Goal: Task Accomplishment & Management: Use online tool/utility

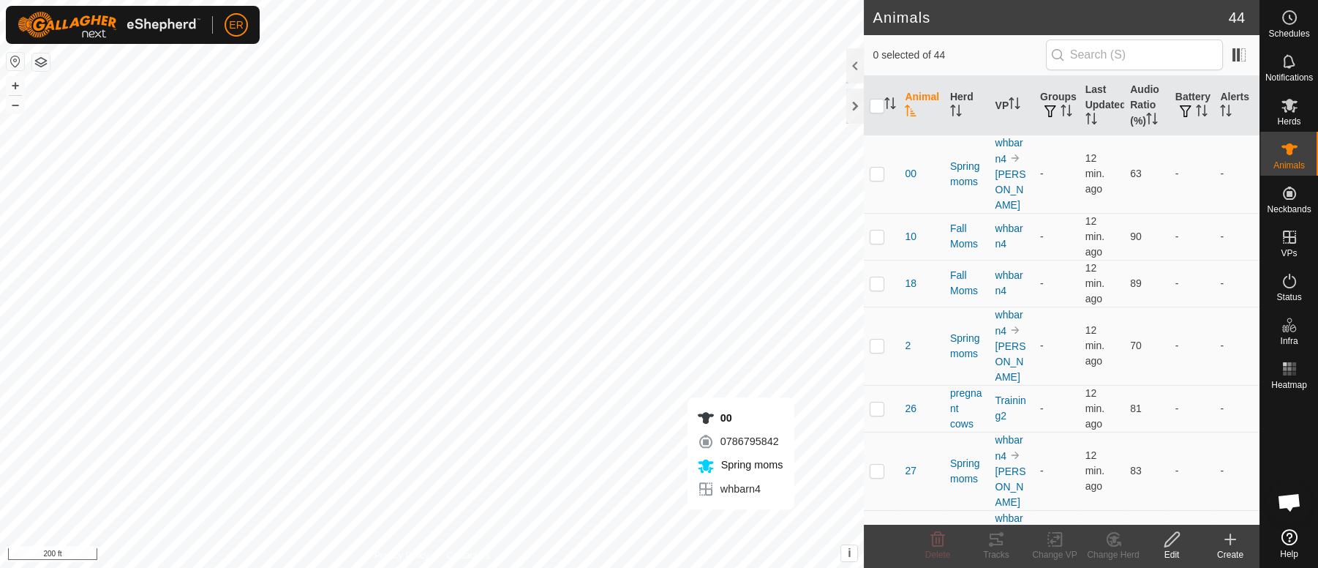
scroll to position [12756, 0]
click at [1288, 146] on icon at bounding box center [1290, 149] width 16 height 12
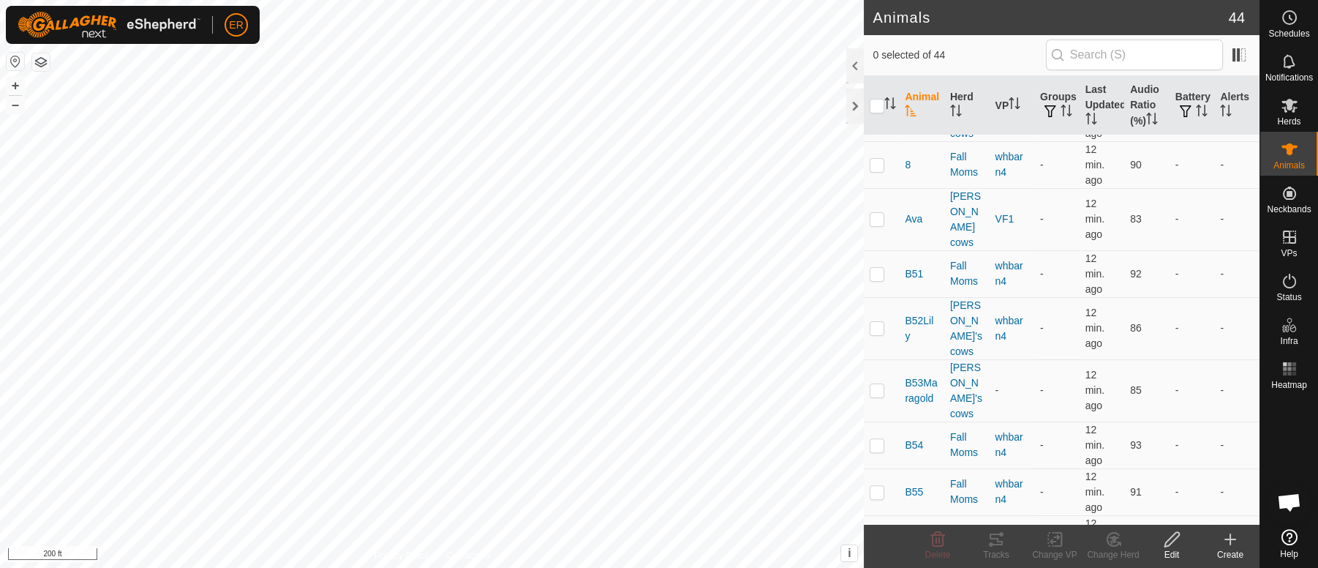
scroll to position [970, 0]
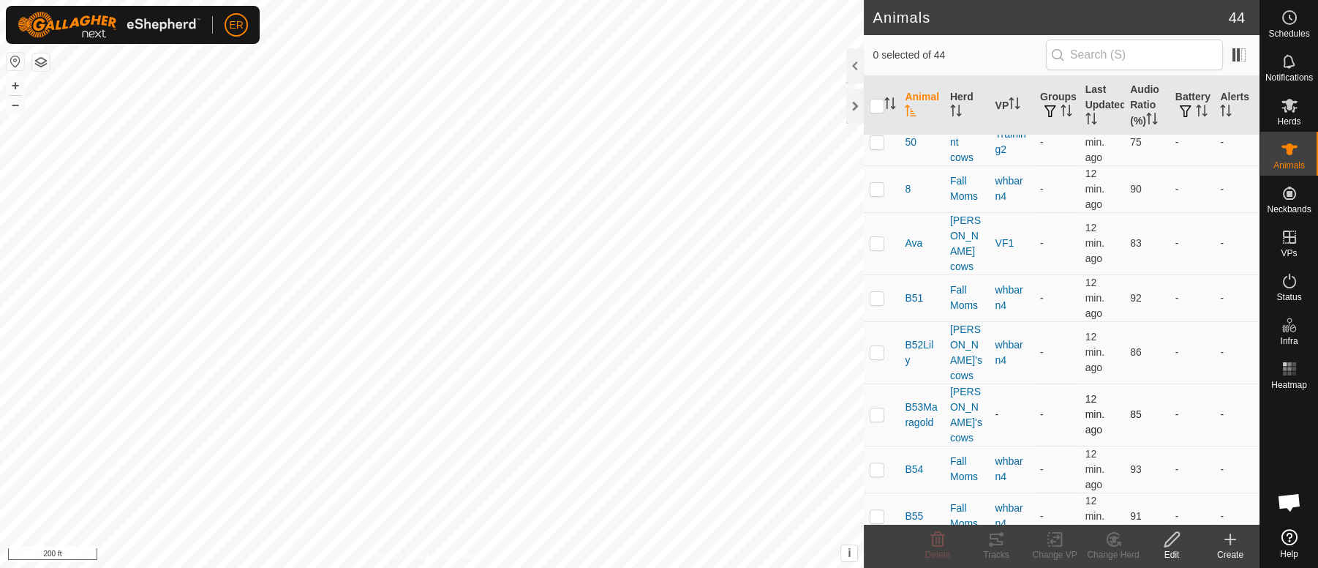
click at [874, 408] on p-checkbox at bounding box center [877, 414] width 15 height 12
checkbox input "true"
click at [1058, 538] on icon at bounding box center [1055, 540] width 10 height 10
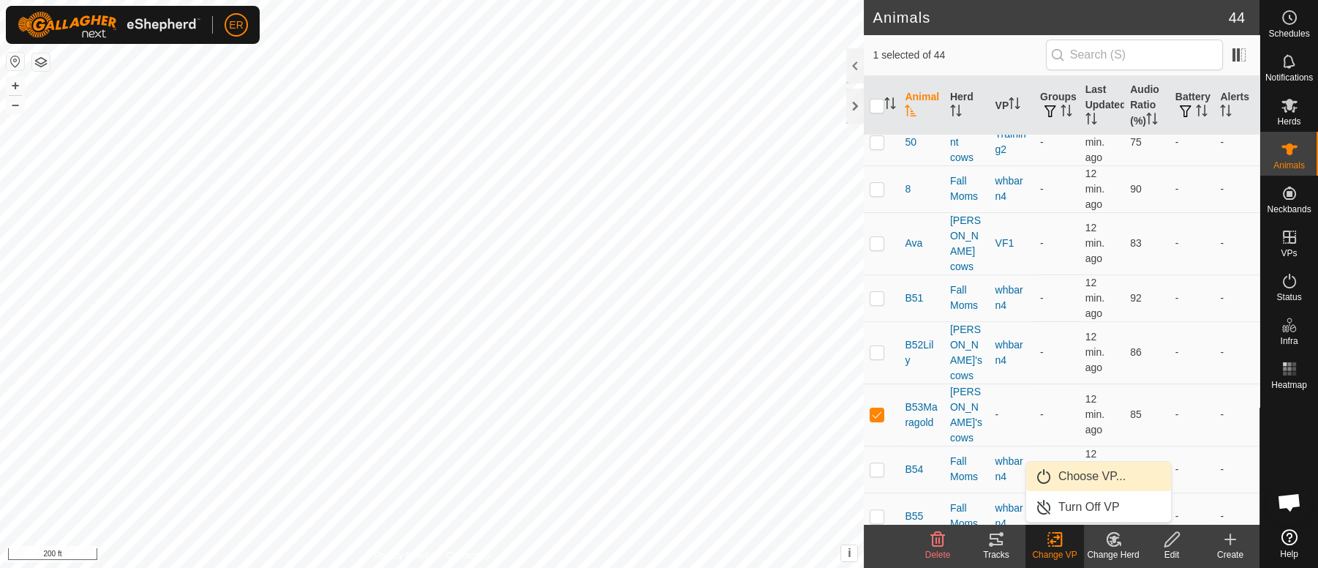
click at [1080, 479] on link "Choose VP..." at bounding box center [1098, 476] width 145 height 29
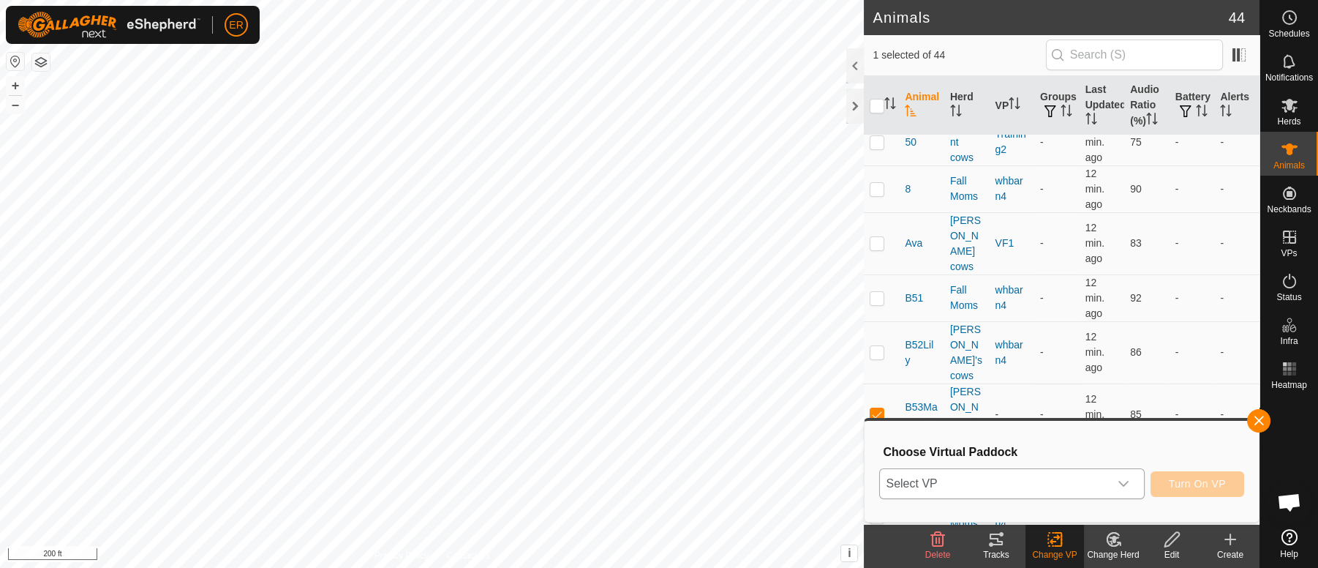
click at [1120, 486] on icon "dropdown trigger" at bounding box center [1124, 484] width 12 height 12
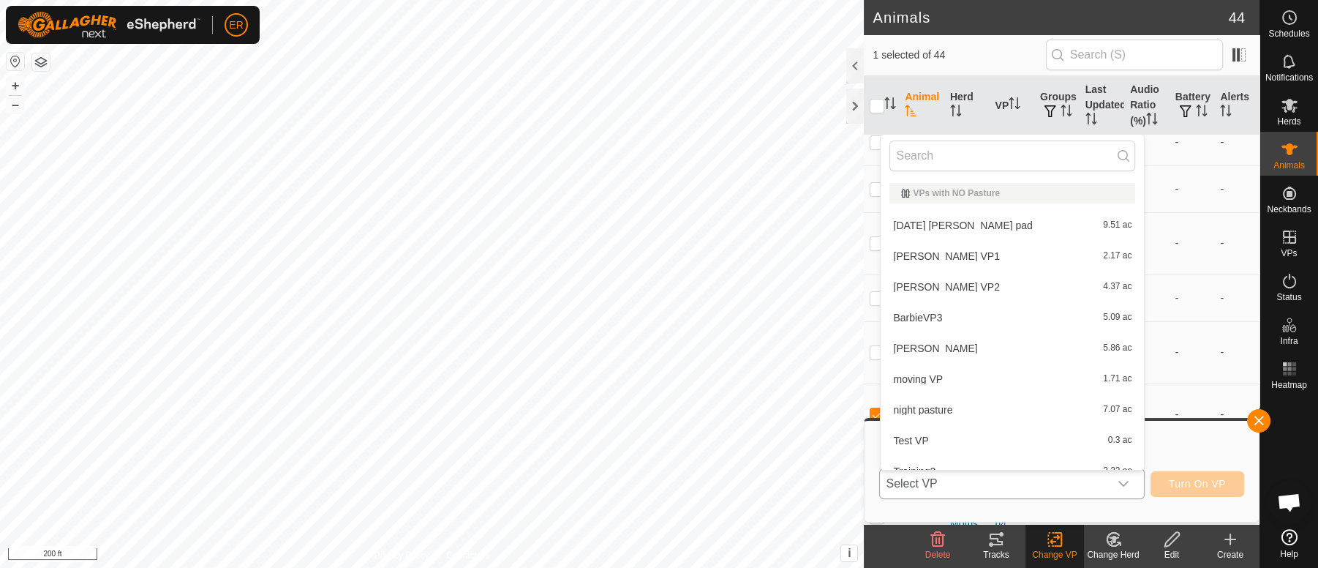
scroll to position [15, 0]
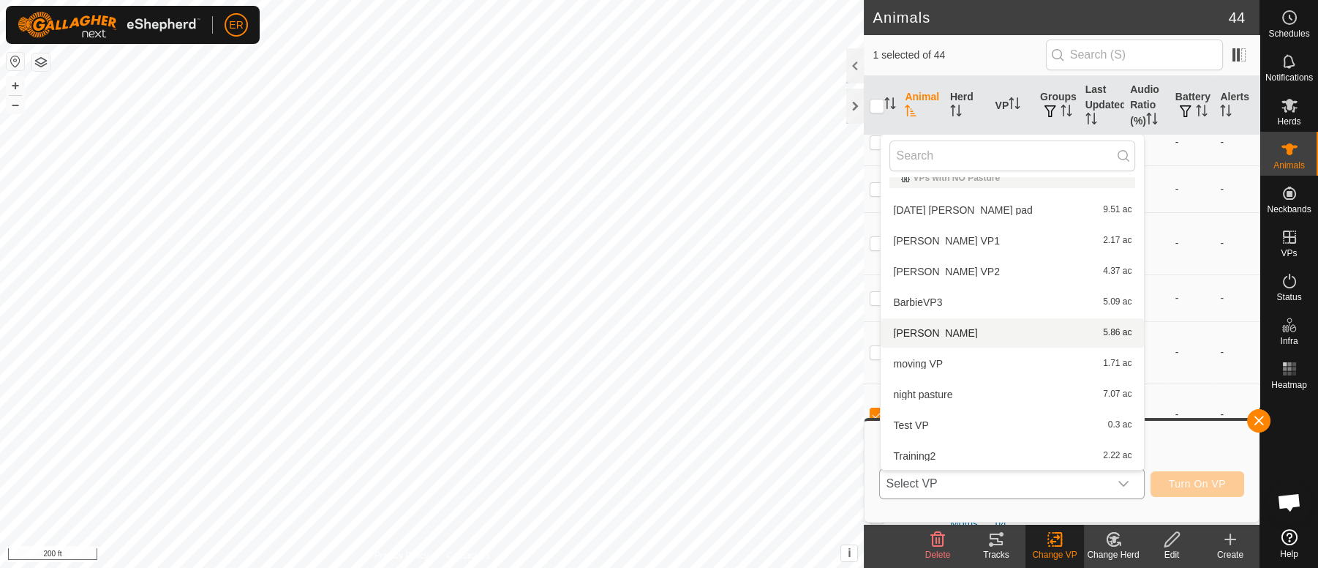
click at [912, 335] on li "[PERSON_NAME] 5.86 ac" at bounding box center [1012, 332] width 263 height 29
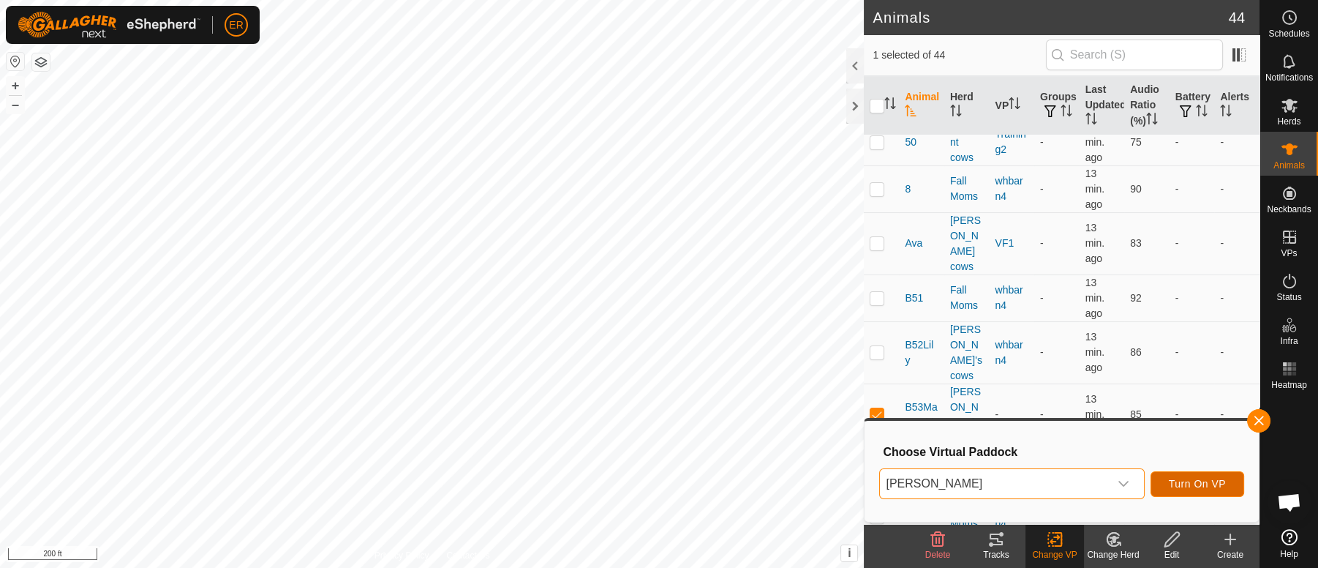
click at [1178, 480] on span "Turn On VP" at bounding box center [1197, 484] width 57 height 12
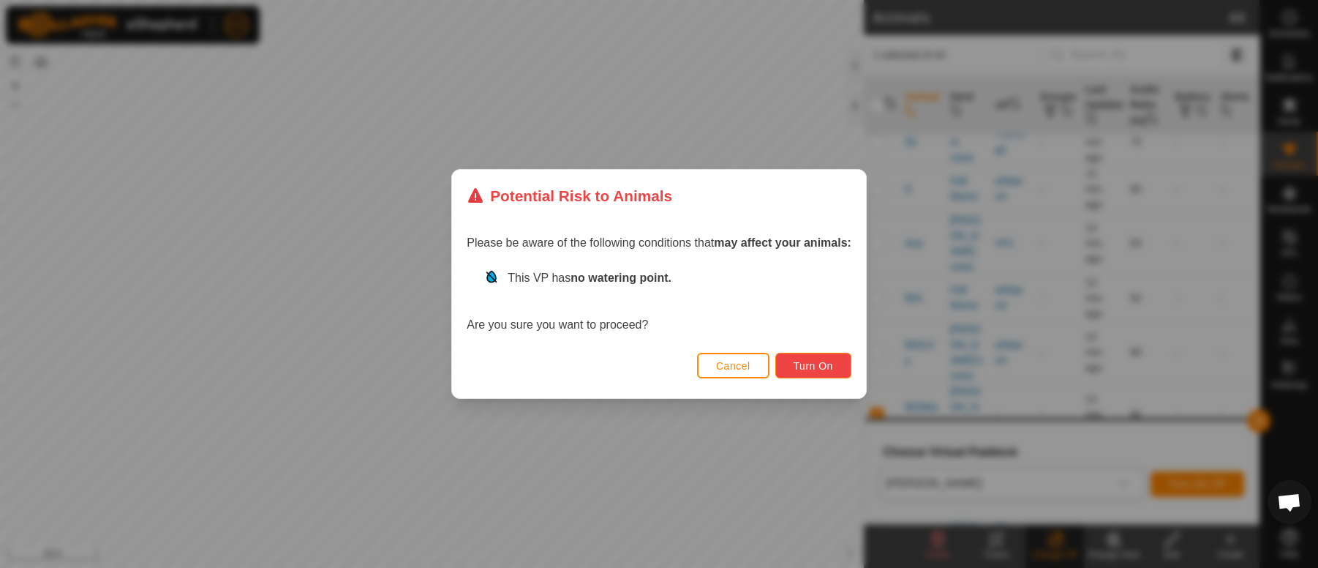
click at [837, 358] on button "Turn On" at bounding box center [813, 366] width 76 height 26
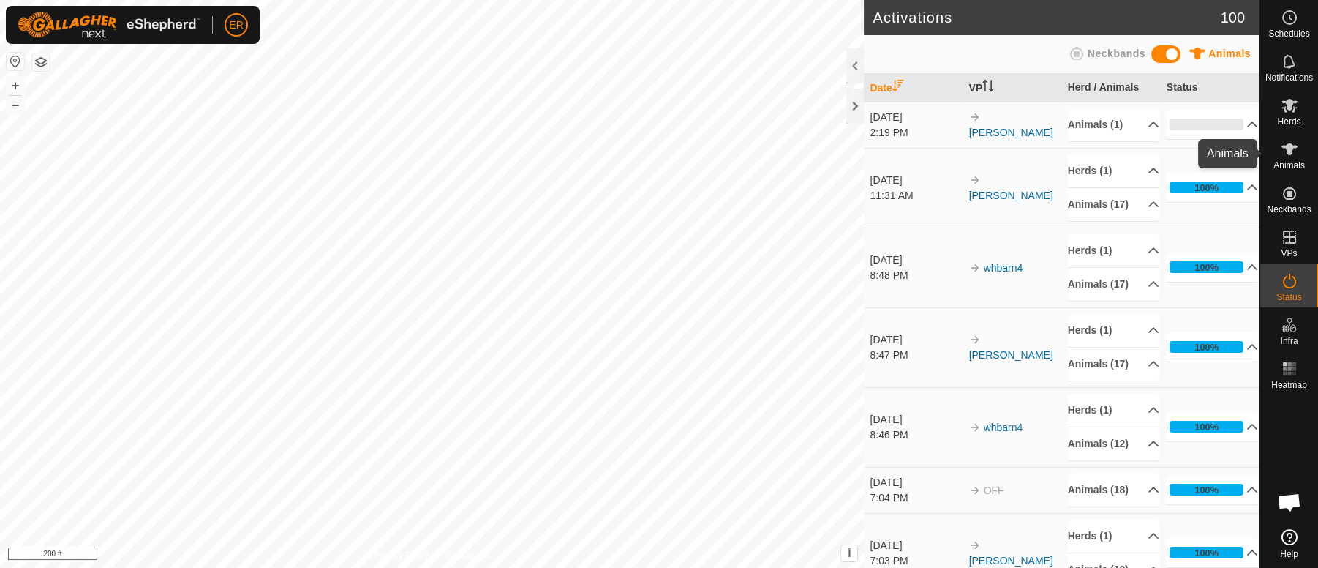
click at [1286, 147] on icon at bounding box center [1290, 149] width 16 height 12
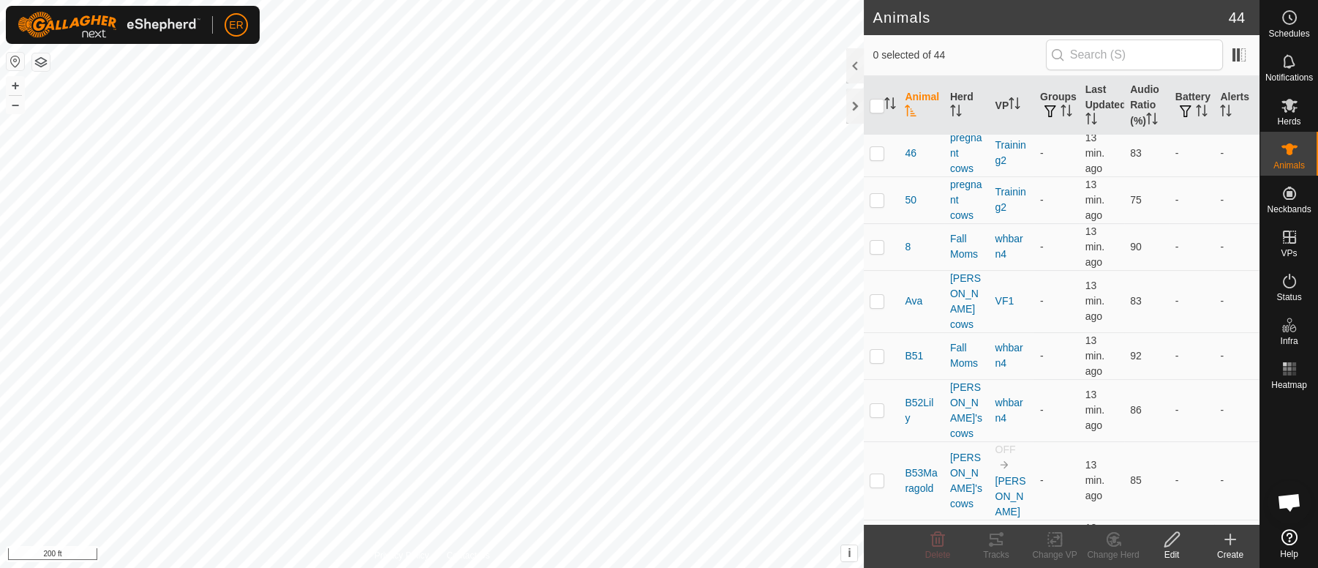
scroll to position [671, 0]
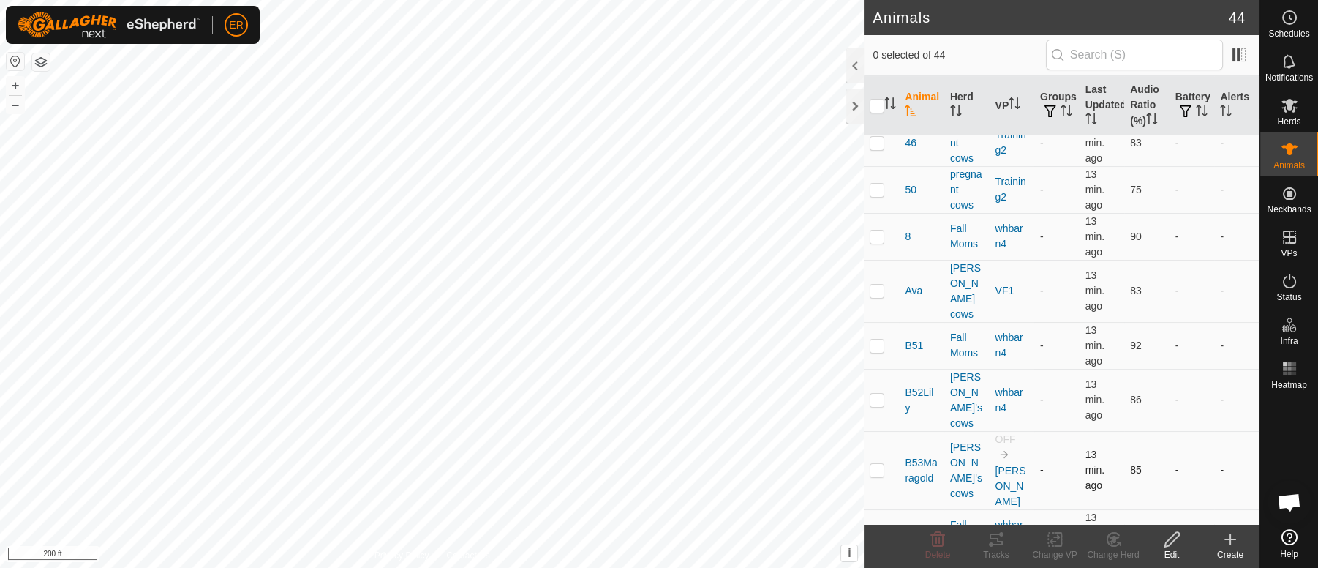
click at [878, 464] on p-checkbox at bounding box center [877, 470] width 15 height 12
click at [1109, 542] on icon at bounding box center [1114, 539] width 18 height 18
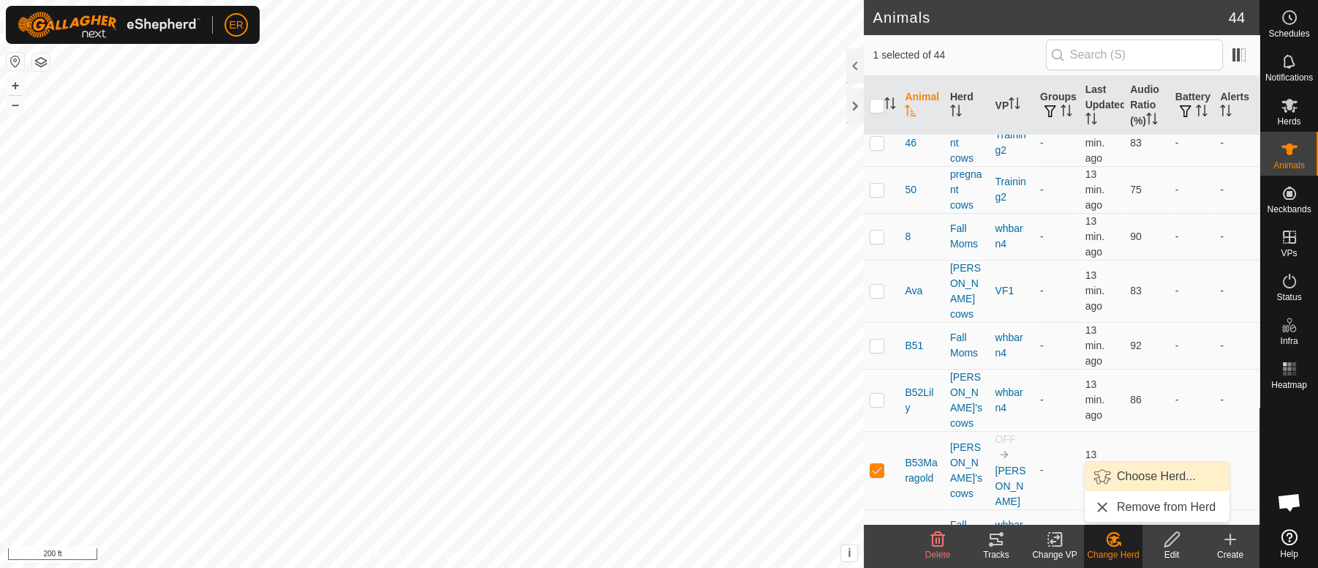
click at [1131, 482] on link "Choose Herd..." at bounding box center [1157, 476] width 145 height 29
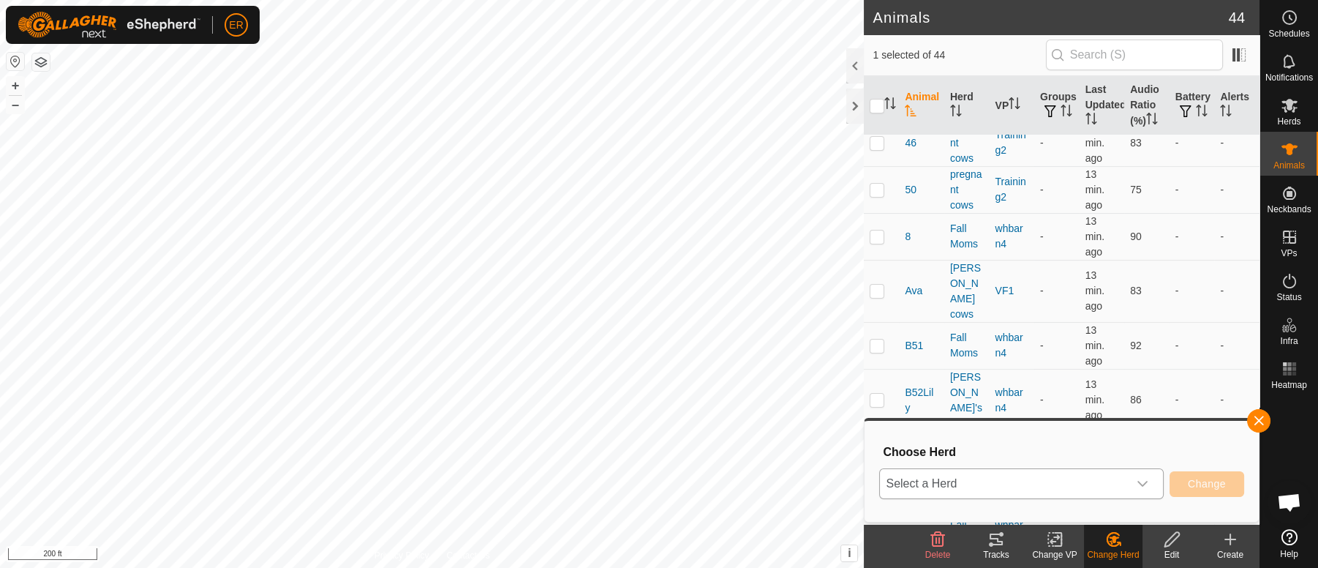
click at [1141, 487] on icon "dropdown trigger" at bounding box center [1143, 484] width 12 height 12
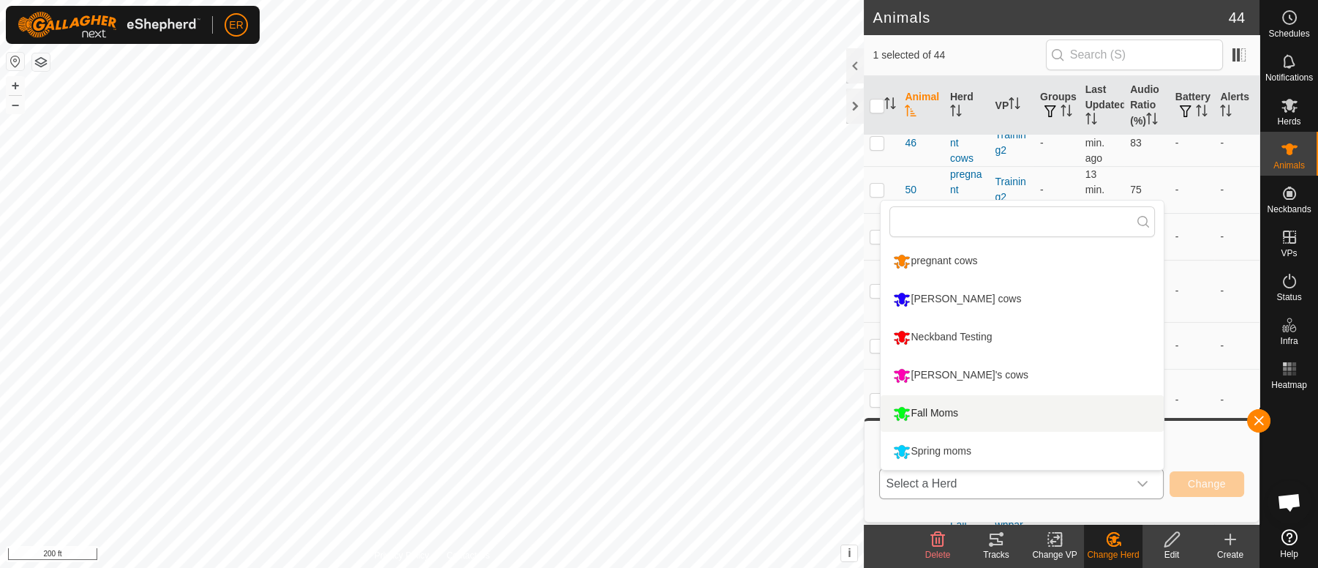
click at [949, 414] on li "Fall Moms" at bounding box center [1022, 413] width 283 height 37
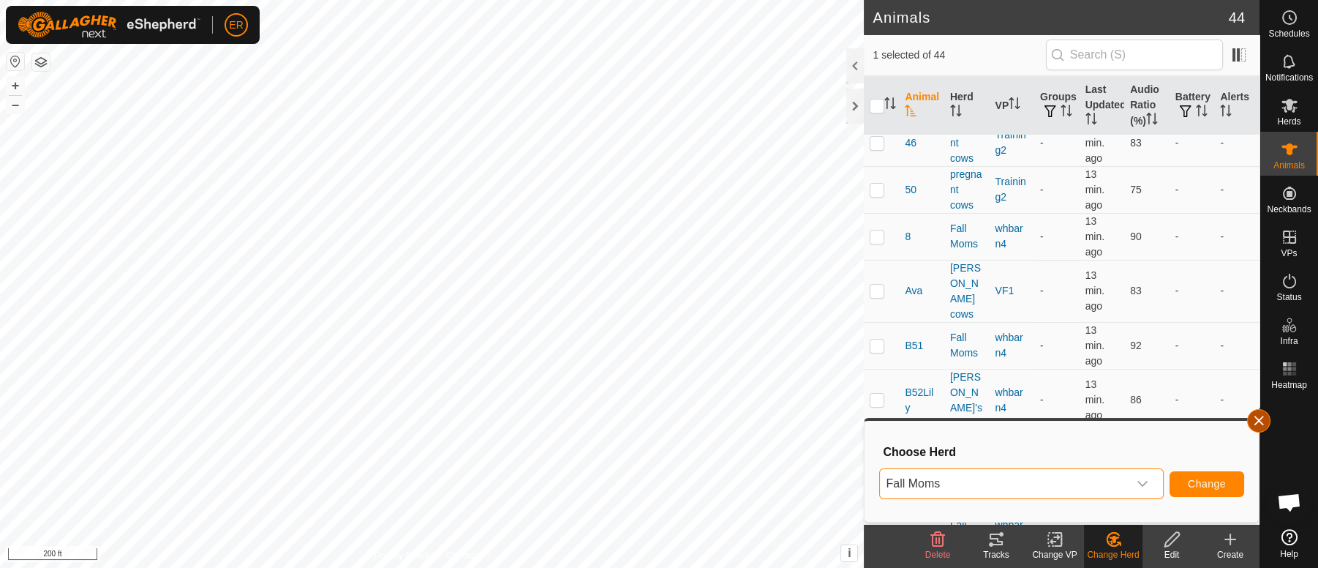
click at [1261, 416] on button "button" at bounding box center [1258, 420] width 23 height 23
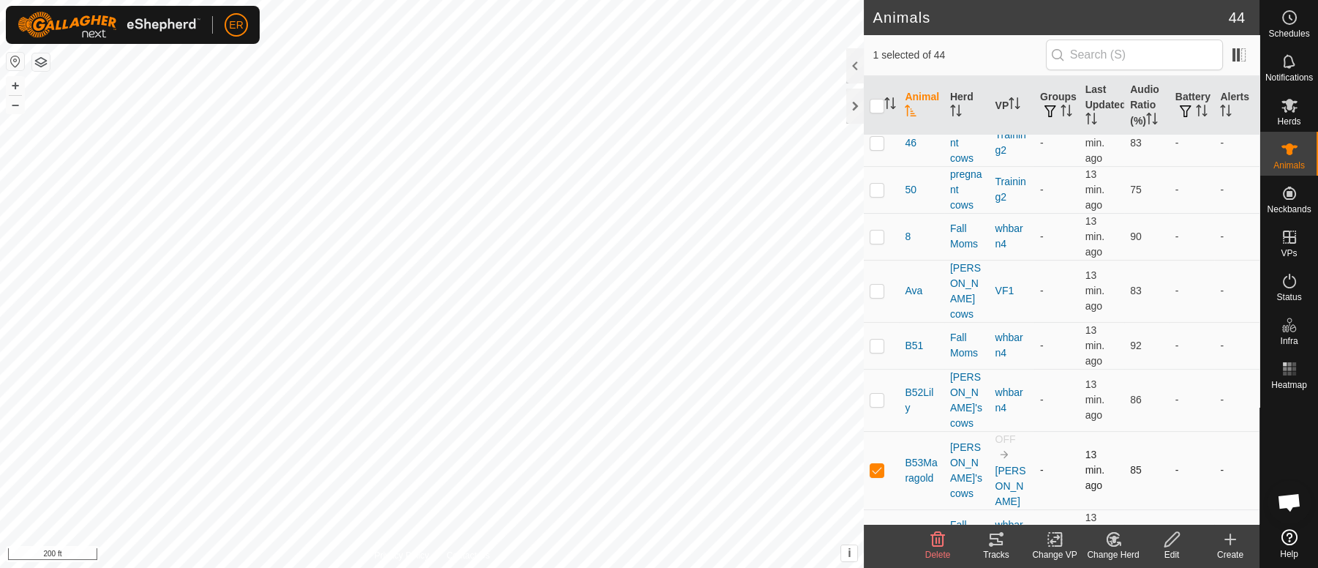
click at [880, 464] on p-checkbox at bounding box center [877, 470] width 15 height 12
checkbox input "false"
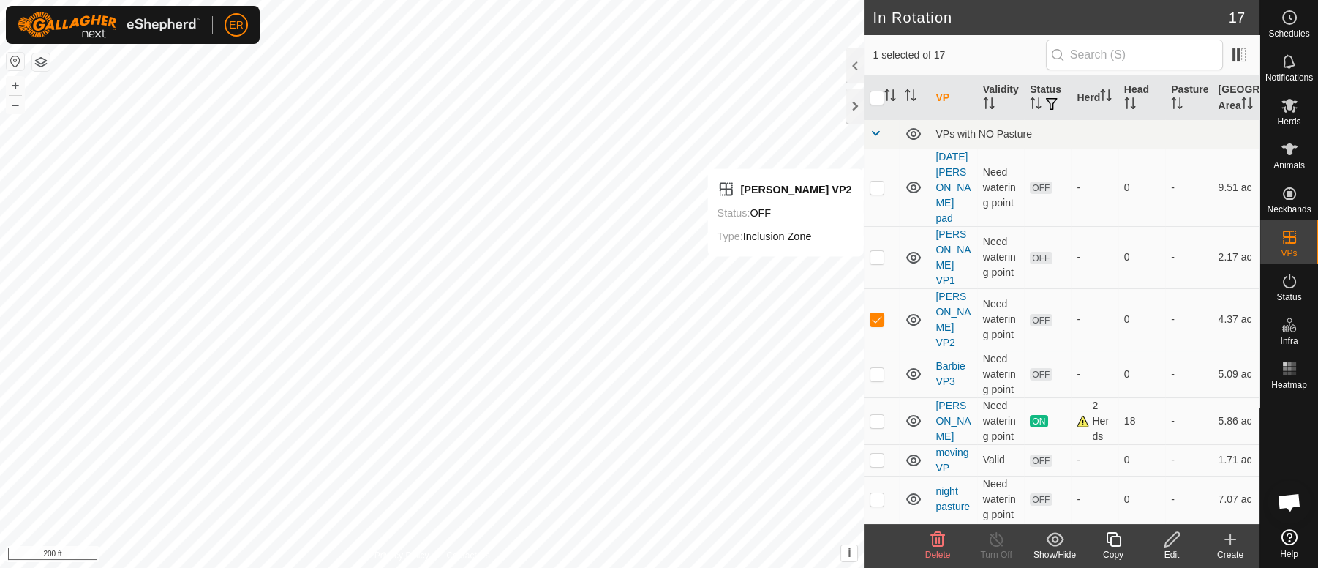
checkbox input "false"
checkbox input "true"
click at [1290, 149] on icon at bounding box center [1290, 149] width 16 height 12
